Goal: Information Seeking & Learning: Learn about a topic

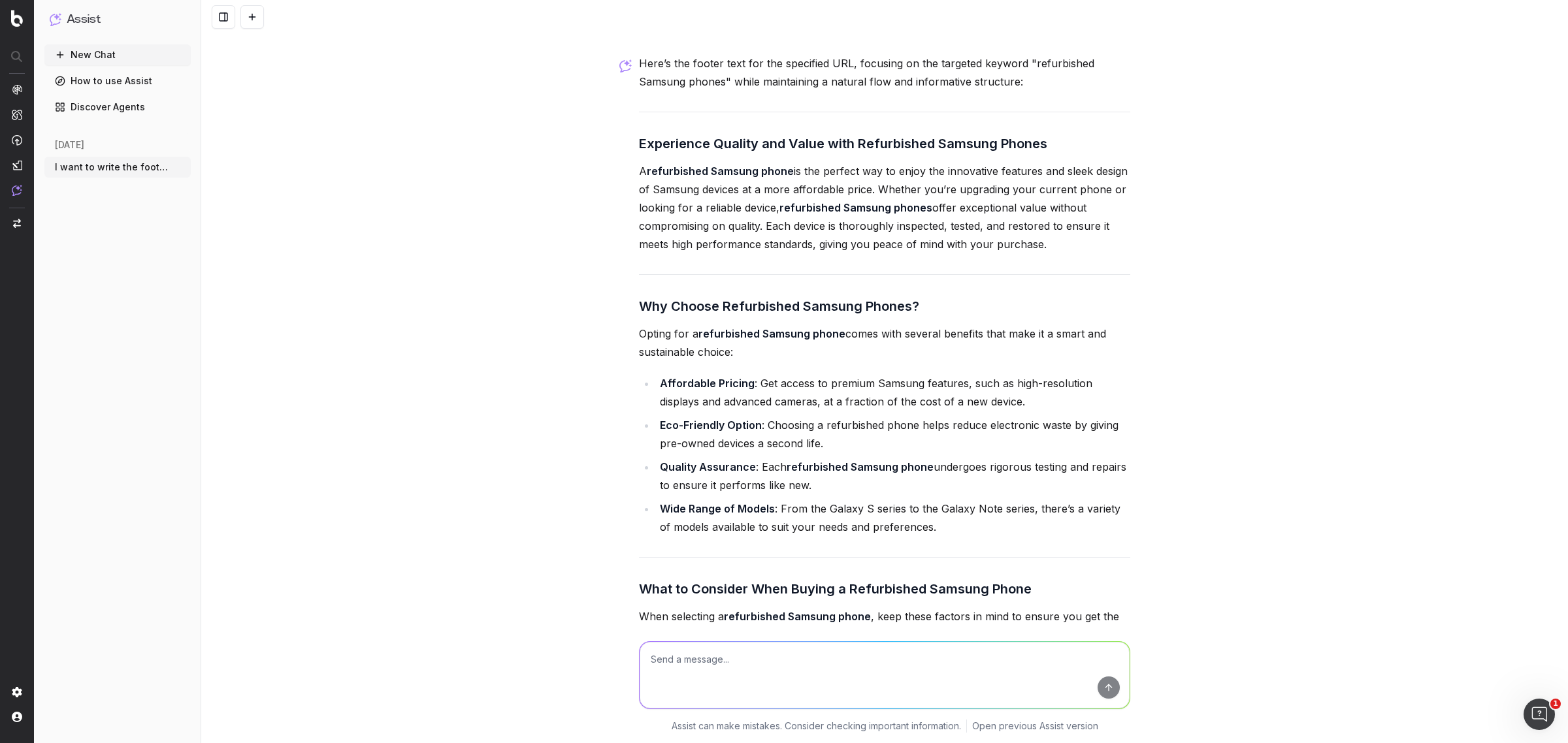
scroll to position [36468, 0]
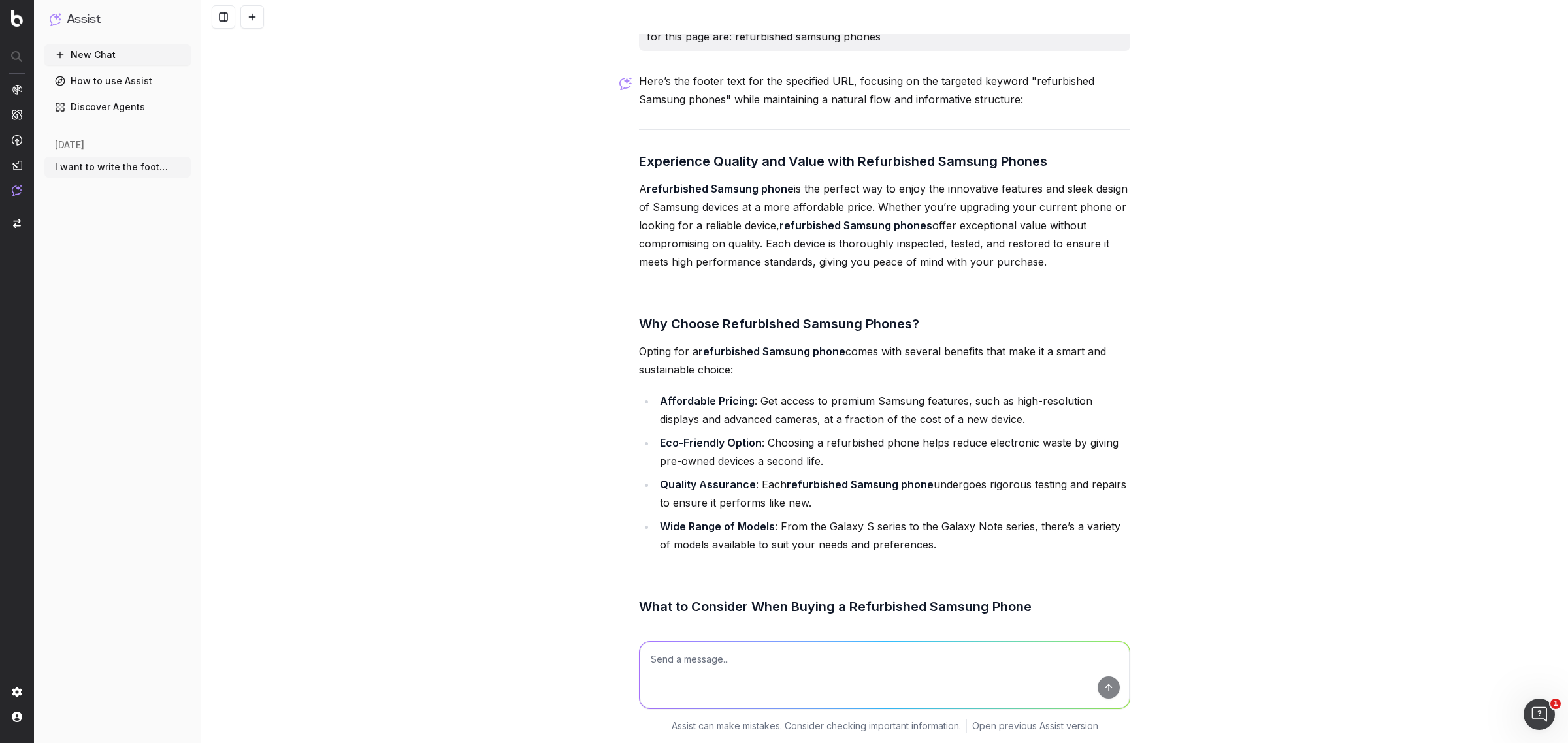
drag, startPoint x: 628, startPoint y: 249, endPoint x: 1050, endPoint y: 360, distance: 436.4
copy div "Experience Quality and Value with Refurbished Samsung Phones A refurbished Sams…"
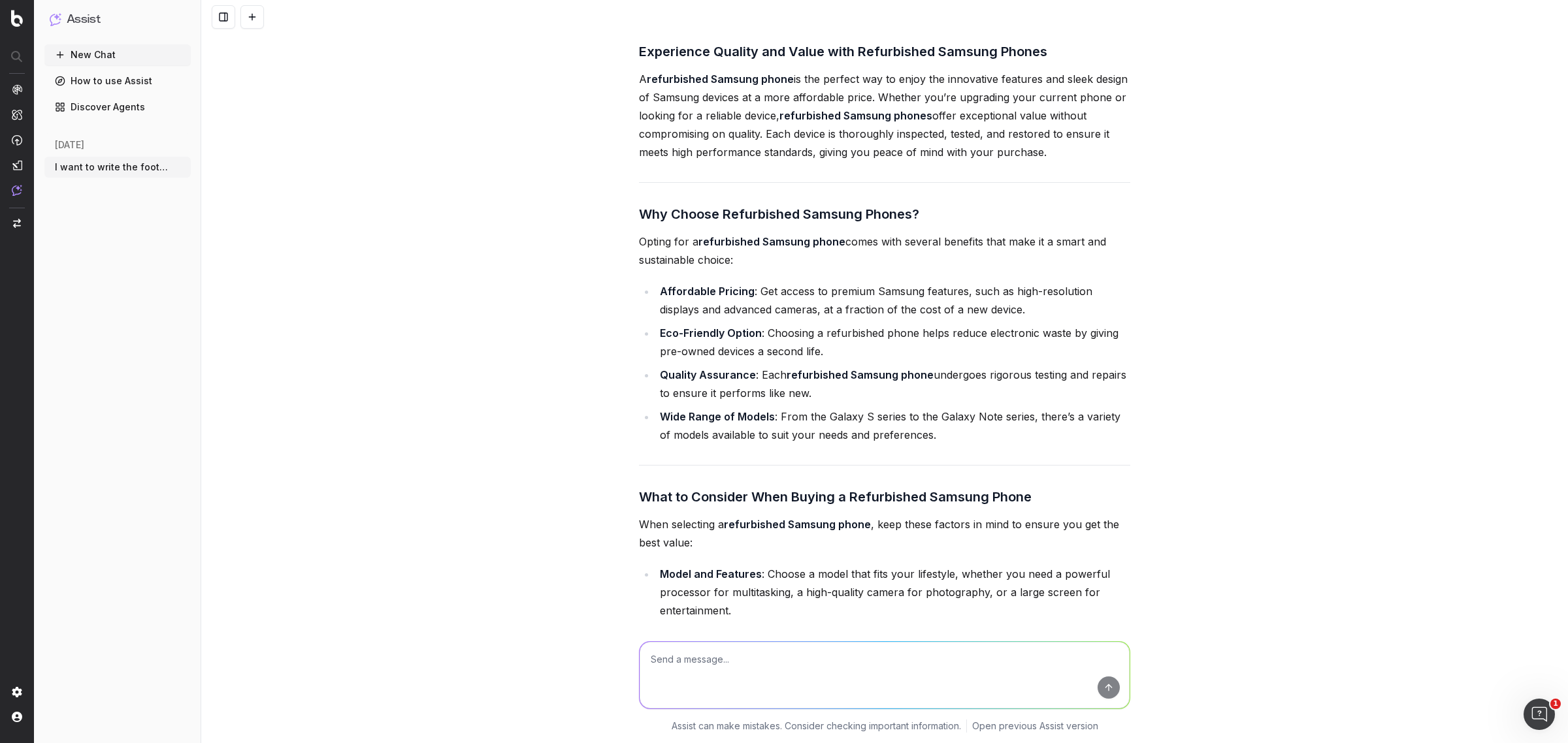
scroll to position [36713, 0]
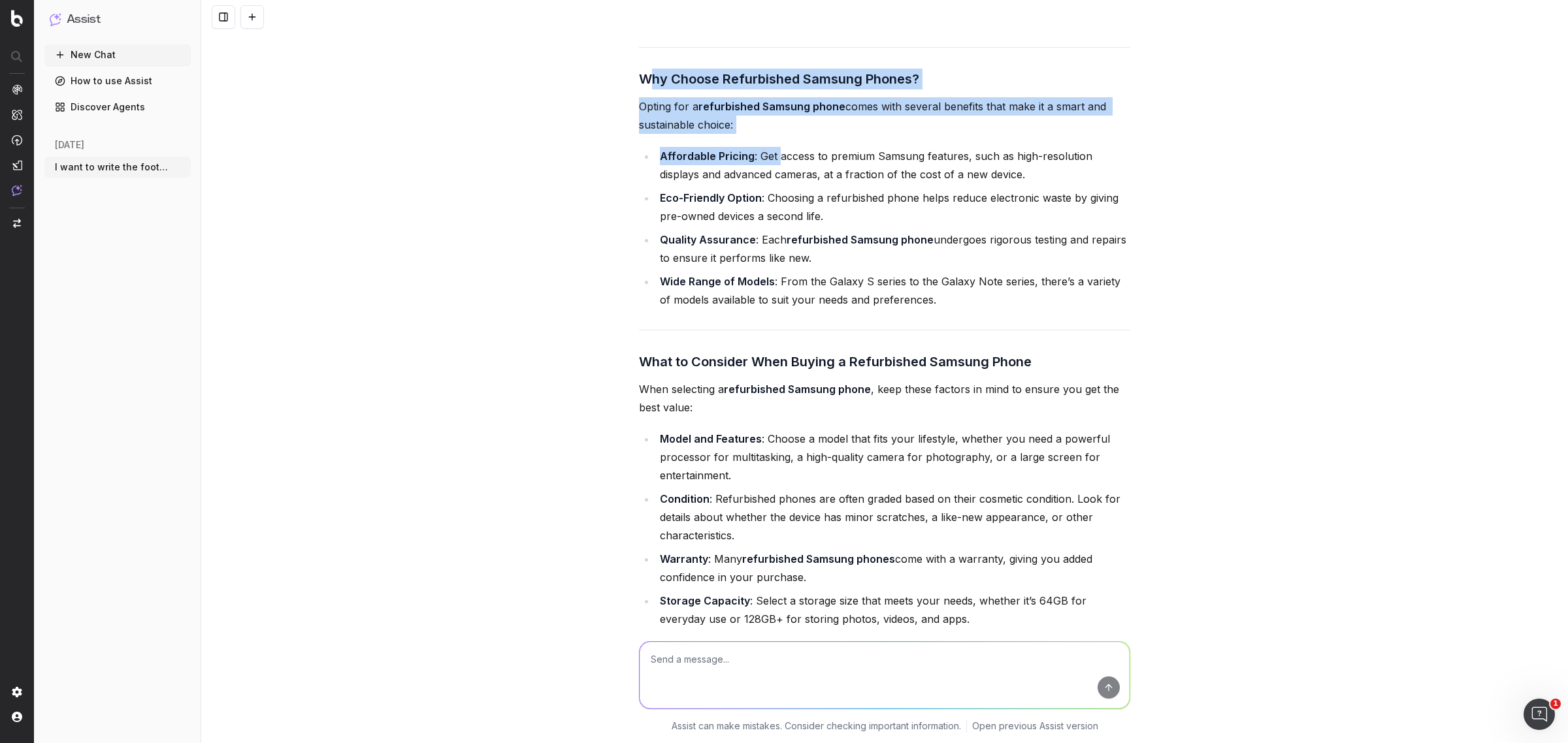
drag, startPoint x: 640, startPoint y: 173, endPoint x: 773, endPoint y: 238, distance: 148.0
click at [773, 238] on div "Here’s the footer text for the specified URL, focusing on the targeted keyword …" at bounding box center [884, 517] width 492 height 1380
click at [745, 183] on li "Affordable Pricing : Get access to premium Samsung features, such as high-resol…" at bounding box center [893, 165] width 474 height 36
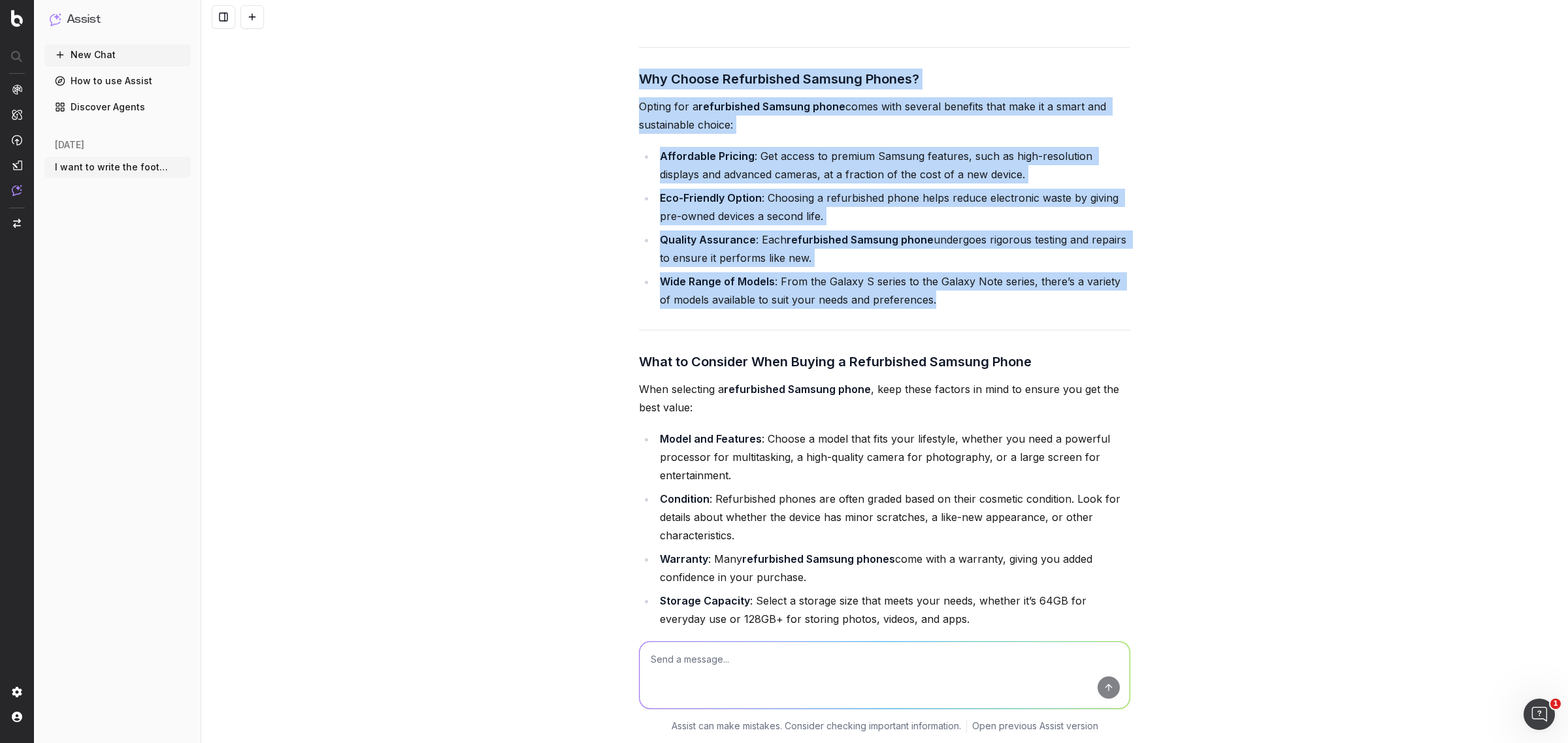
drag, startPoint x: 632, startPoint y: 168, endPoint x: 929, endPoint y: 395, distance: 373.8
click at [929, 395] on div "Here’s the footer text for the specified URL, focusing on the targeted keyword …" at bounding box center [884, 517] width 492 height 1380
copy div "Why Choose Refurbished Samsung Phones? Opting for a refurbished Samsung phone c…"
